Goal: Navigation & Orientation: Find specific page/section

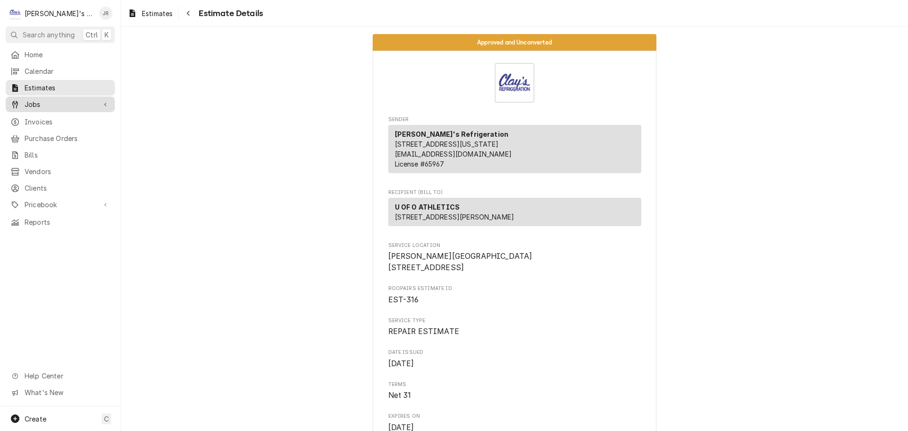
click at [65, 99] on span "Jobs" at bounding box center [60, 104] width 71 height 10
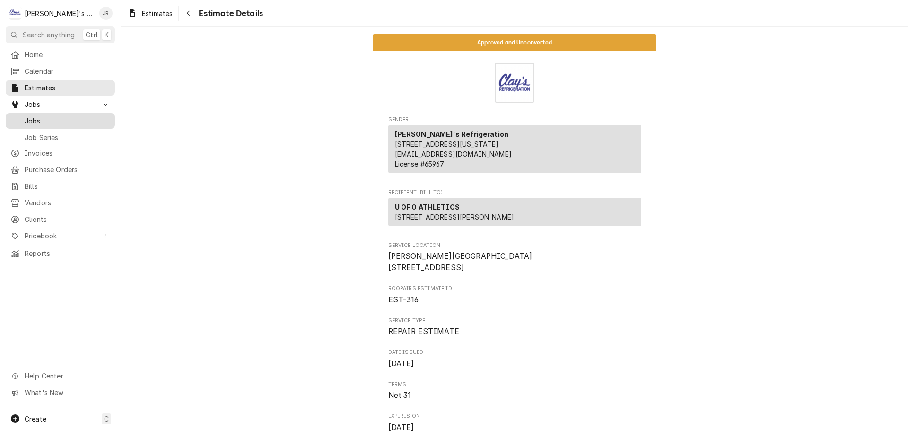
click at [67, 118] on span "Jobs" at bounding box center [68, 121] width 86 height 10
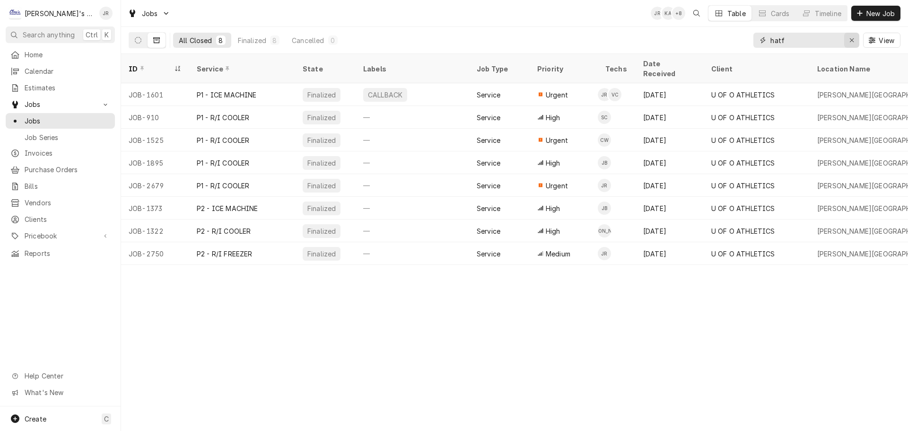
click at [854, 43] on icon "Erase input" at bounding box center [851, 40] width 5 height 7
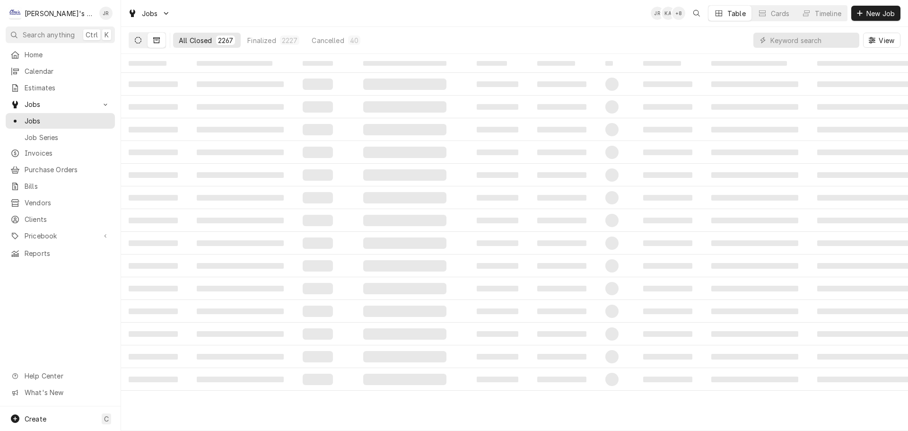
click at [140, 43] on icon "Dynamic Content Wrapper" at bounding box center [138, 40] width 7 height 7
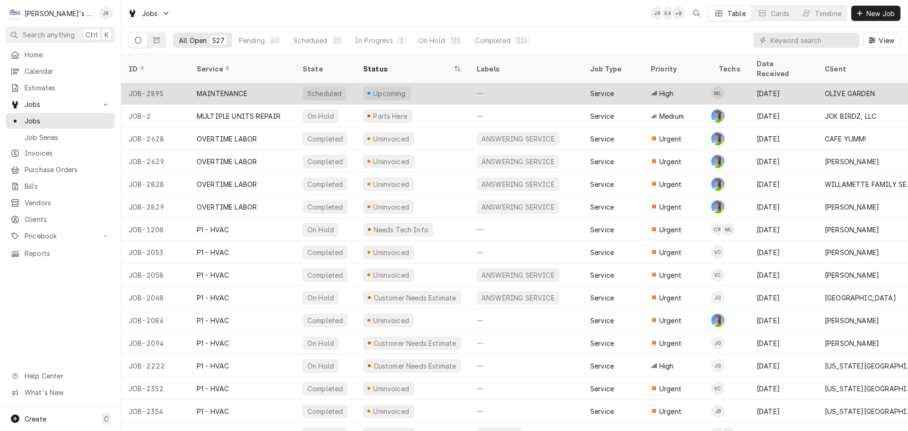
scroll to position [2505, 0]
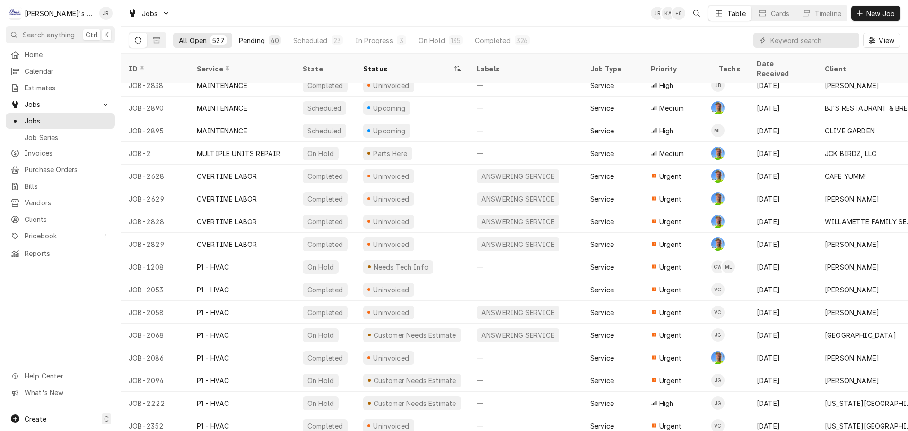
click at [270, 39] on div "40" at bounding box center [274, 40] width 9 height 10
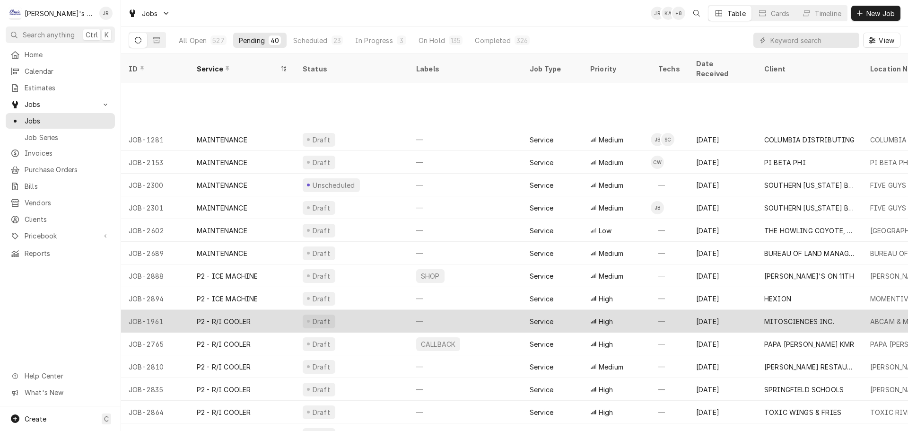
scroll to position [306, 0]
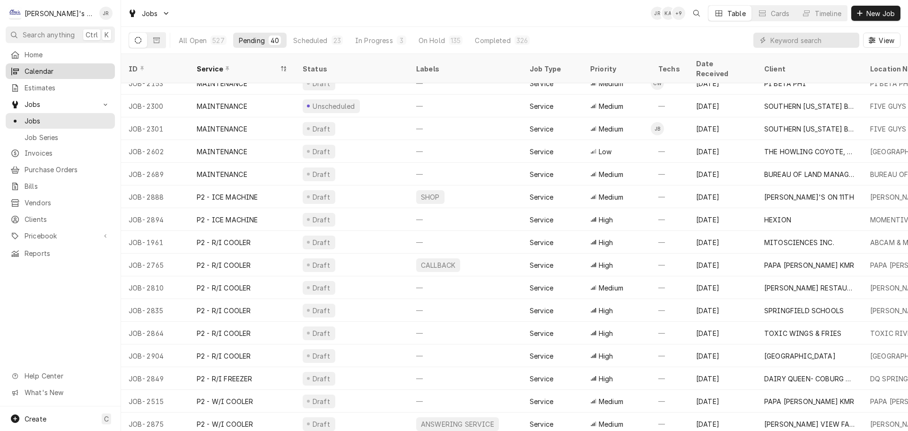
click at [74, 73] on span "Calendar" at bounding box center [68, 71] width 86 height 10
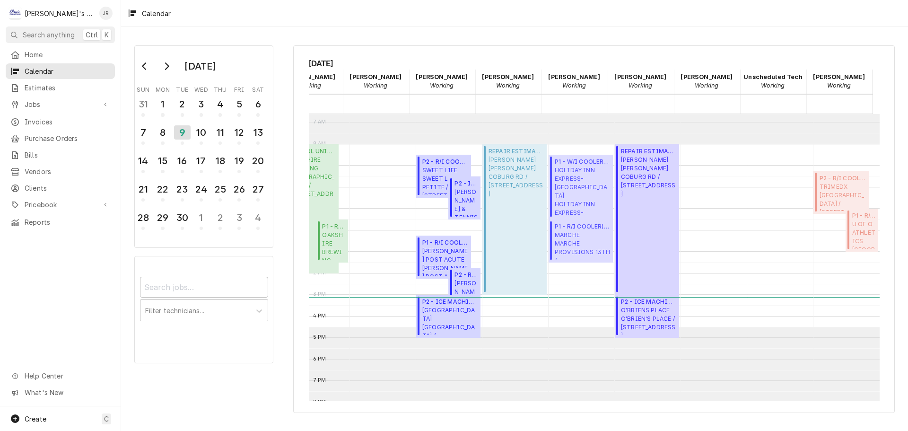
scroll to position [190, 118]
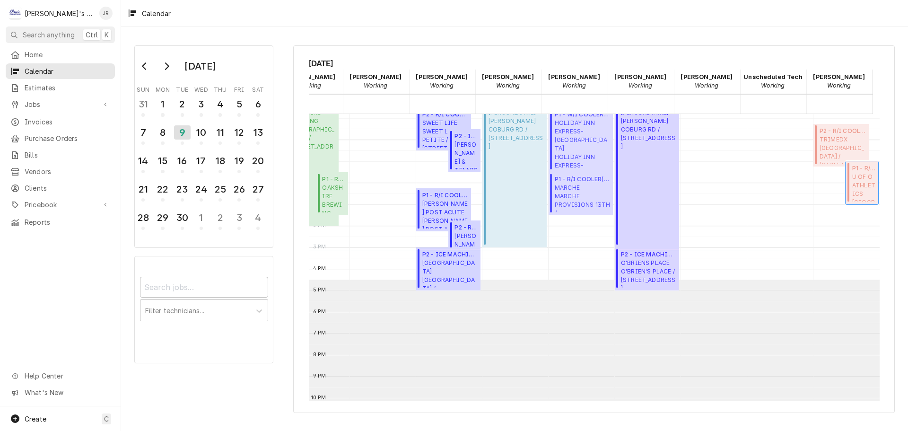
click at [852, 181] on span "U OF O ATHLETICS AUTZEN STADIUM / 2700 MLK JR BLVD, EUGENE, OR 97401" at bounding box center [863, 187] width 23 height 29
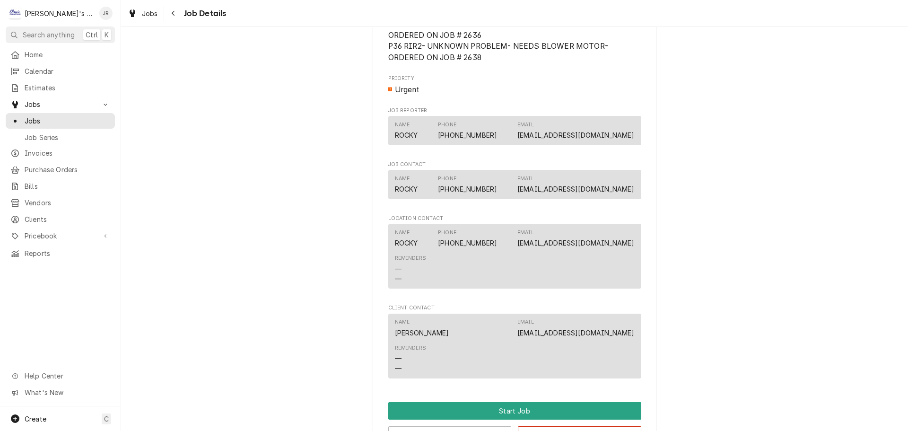
scroll to position [709, 0]
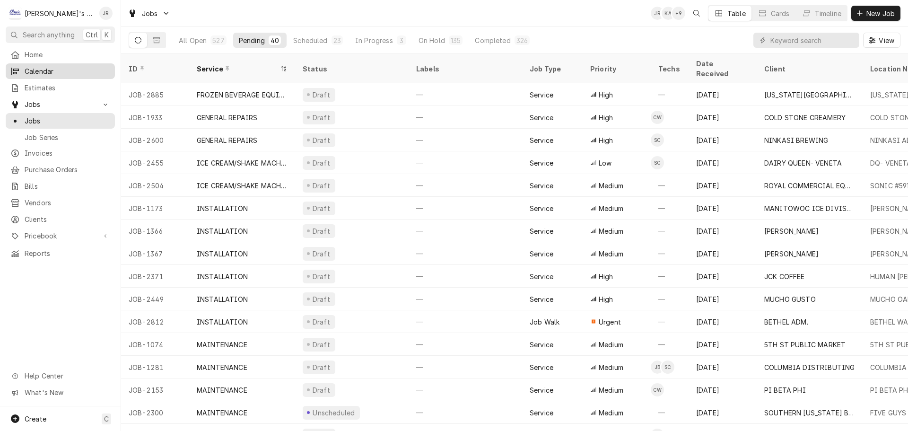
click at [48, 69] on span "Calendar" at bounding box center [68, 71] width 86 height 10
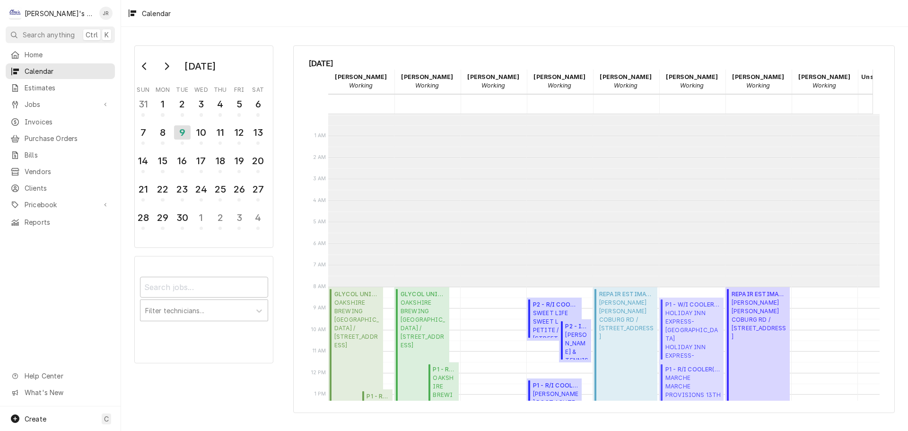
scroll to position [173, 0]
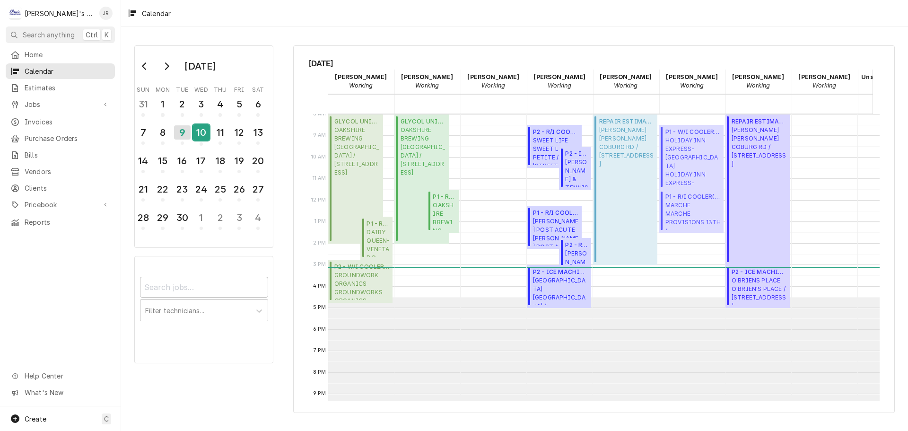
click at [207, 134] on div "10" at bounding box center [201, 132] width 17 height 16
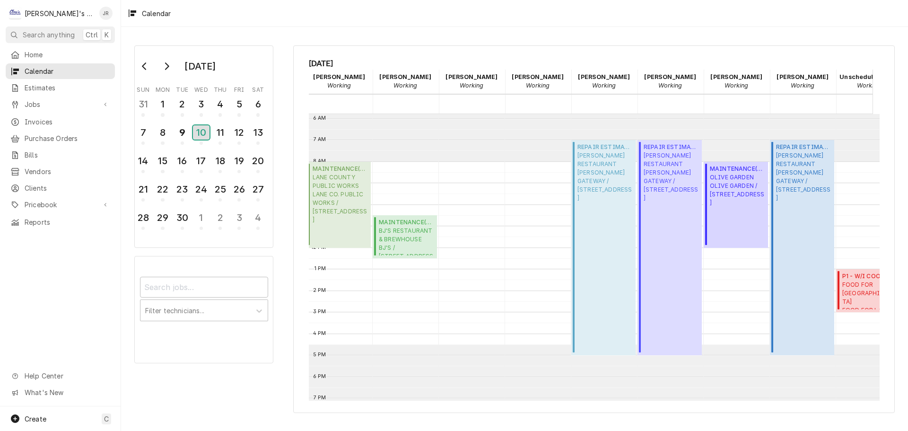
scroll to position [0, 0]
